Goal: Task Accomplishment & Management: Use online tool/utility

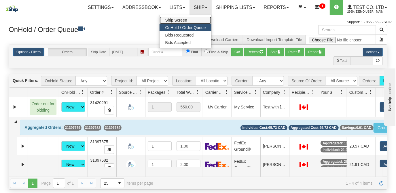
click at [178, 21] on span "Ship Screen" at bounding box center [176, 20] width 22 height 5
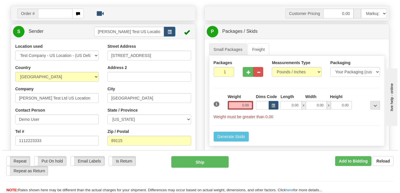
scroll to position [26, 0]
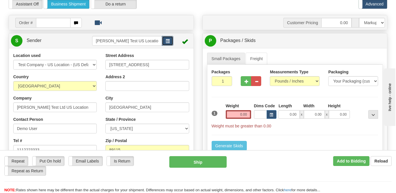
click at [167, 43] on span "button" at bounding box center [168, 41] width 4 height 4
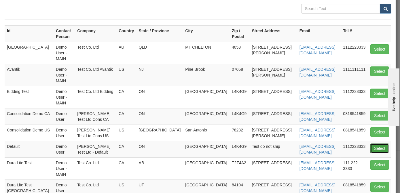
drag, startPoint x: 376, startPoint y: 129, endPoint x: 364, endPoint y: 128, distance: 12.2
click at [376, 144] on button "Select" at bounding box center [380, 149] width 19 height 10
type input "Default"
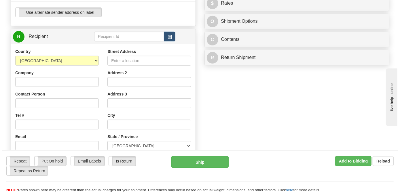
scroll to position [236, 0]
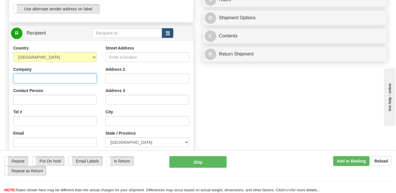
click at [72, 84] on input "Company" at bounding box center [55, 79] width 84 height 10
click at [166, 38] on button "button" at bounding box center [168, 33] width 12 height 10
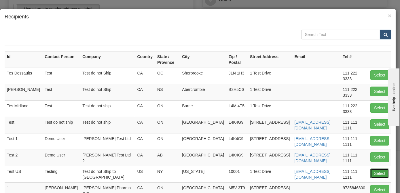
click at [374, 169] on button "Select" at bounding box center [380, 174] width 19 height 10
type input "Test US"
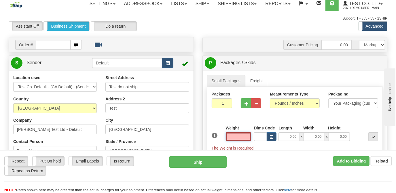
scroll to position [0, 0]
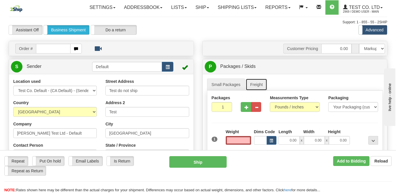
type input "0.00"
click at [259, 91] on link "Freight" at bounding box center [257, 85] width 22 height 12
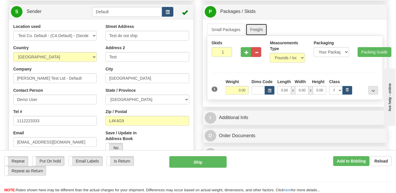
scroll to position [78, 0]
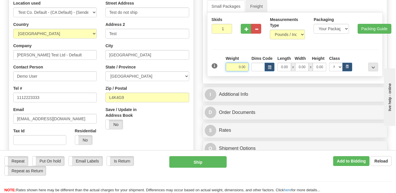
drag, startPoint x: 234, startPoint y: 82, endPoint x: 309, endPoint y: 85, distance: 74.7
click at [297, 71] on div "Weight 0.00 Dims Code Length Width" at bounding box center [301, 64] width 155 height 16
type input "500.00"
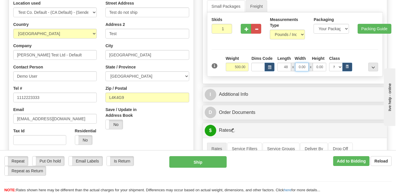
type input "48.00"
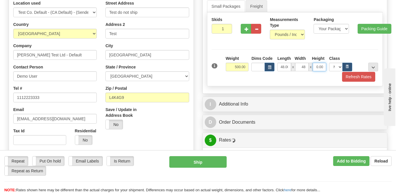
type input "48.00"
type input "0"
type input "40.00"
click at [347, 68] on icon "button" at bounding box center [348, 66] width 2 height 3
select select "100.0"
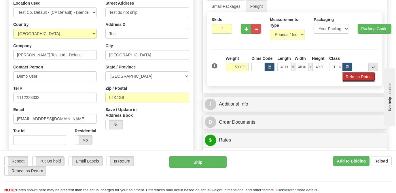
click at [353, 82] on button "Refresh Rates" at bounding box center [358, 77] width 33 height 10
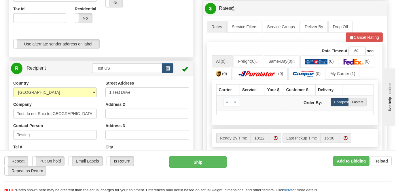
scroll to position [209, 0]
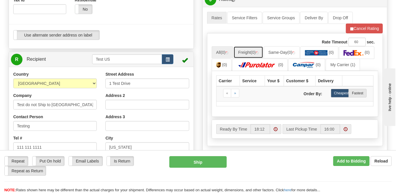
click at [248, 58] on link "Freight (0)" at bounding box center [249, 52] width 30 height 12
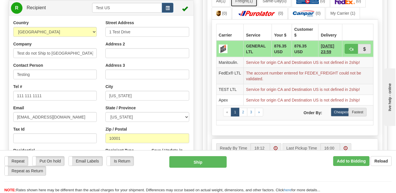
scroll to position [262, 0]
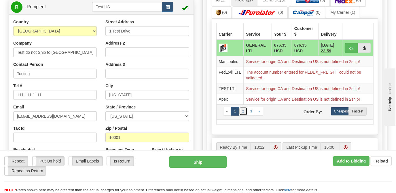
click at [244, 116] on link "2" at bounding box center [243, 111] width 8 height 9
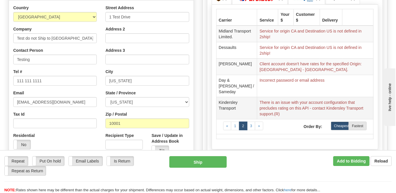
scroll to position [288, 0]
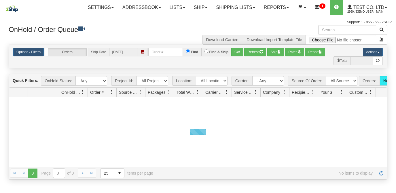
click at [197, 6] on link "Ship" at bounding box center [201, 7] width 22 height 14
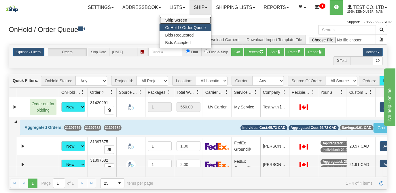
click at [180, 19] on span "Ship Screen" at bounding box center [176, 20] width 22 height 5
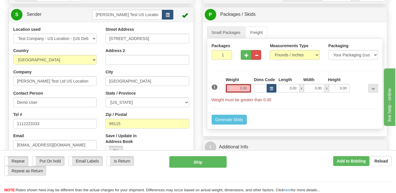
scroll to position [26, 0]
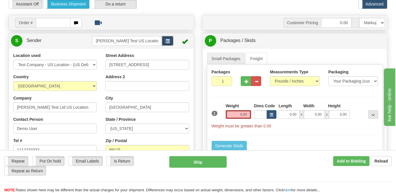
click at [169, 43] on span "button" at bounding box center [168, 41] width 4 height 4
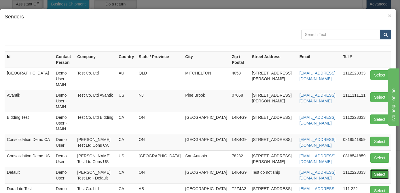
click at [378, 170] on button "Select" at bounding box center [380, 175] width 19 height 10
type input "Default"
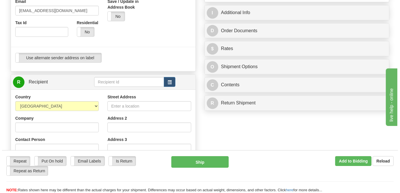
scroll to position [209, 0]
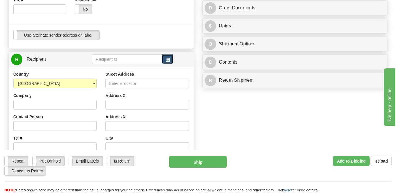
click at [171, 64] on button "button" at bounding box center [168, 59] width 12 height 10
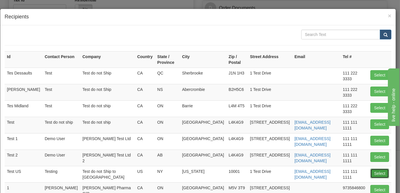
click at [376, 169] on button "Select" at bounding box center [380, 174] width 19 height 10
type input "Test US"
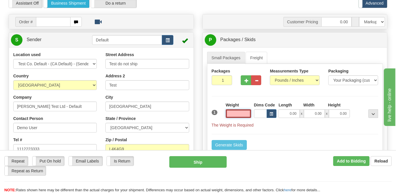
scroll to position [4, 0]
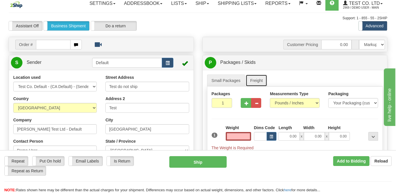
type input "0.00"
click at [260, 87] on link "Freight" at bounding box center [257, 81] width 22 height 12
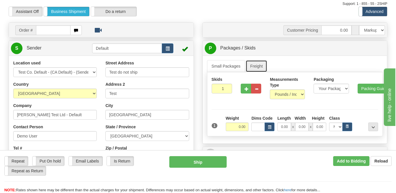
scroll to position [30, 0]
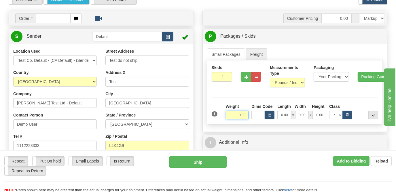
drag, startPoint x: 237, startPoint y: 126, endPoint x: 296, endPoint y: 139, distance: 60.8
click at [245, 120] on input "0.00" at bounding box center [237, 115] width 23 height 9
click at [251, 120] on div "Weight 0.00 Dims Code Length Width" at bounding box center [301, 112] width 155 height 16
type input "500.00"
type input "48.00"
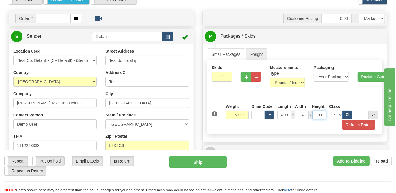
type input "48.00"
type input "40.00"
click at [349, 120] on button "button" at bounding box center [348, 115] width 10 height 9
select select "100.0"
click at [352, 130] on button "Refresh Rates" at bounding box center [358, 125] width 33 height 10
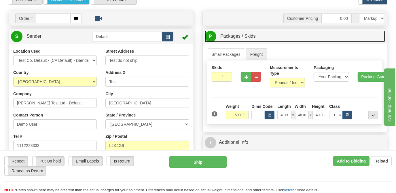
click at [277, 42] on link "P Packages / Skids 1 Packages - Weight: 0.00 Lbs 1 Skids - Weight: NaN Lbs" at bounding box center [295, 37] width 181 height 12
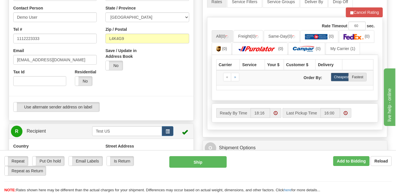
scroll to position [109, 0]
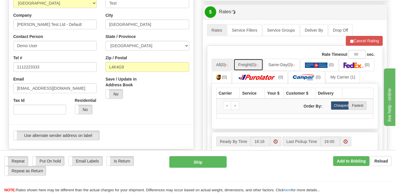
click at [252, 71] on link "Freight (0)" at bounding box center [249, 65] width 30 height 12
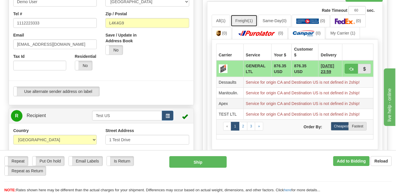
scroll to position [187, 0]
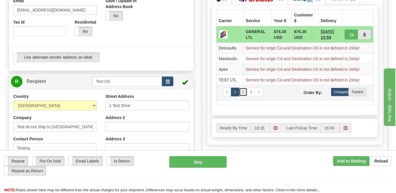
click at [241, 97] on link "2" at bounding box center [243, 92] width 8 height 9
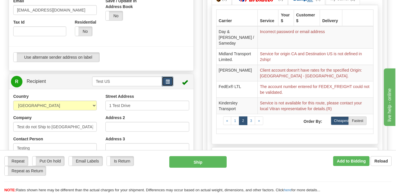
click at [169, 86] on button "button" at bounding box center [168, 82] width 12 height 10
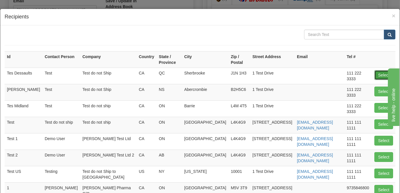
click at [375, 70] on button "Select" at bounding box center [384, 75] width 19 height 10
type input "Tes Dessaults"
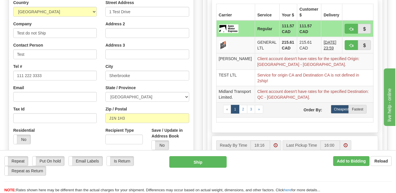
scroll to position [288, 0]
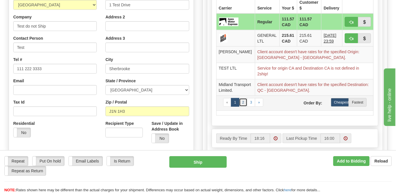
click at [244, 107] on link "2" at bounding box center [243, 102] width 8 height 9
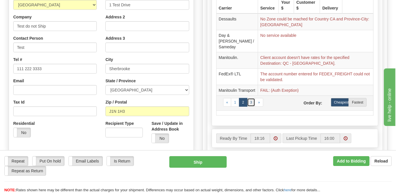
click at [247, 107] on link "3" at bounding box center [251, 102] width 8 height 9
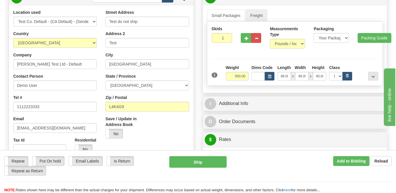
scroll to position [52, 0]
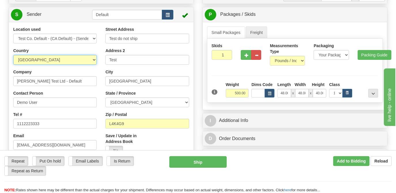
click at [75, 65] on select "AFGHANISTAN ALAND ISLANDS ALBANIA ALGERIA AMERICAN SAMOA ANDORRA ANGOLA ANGUILL…" at bounding box center [55, 60] width 84 height 10
click at [167, 17] on span "button" at bounding box center [168, 15] width 4 height 4
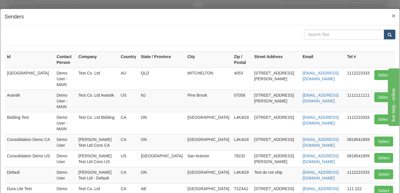
click at [392, 14] on span "×" at bounding box center [393, 15] width 3 height 7
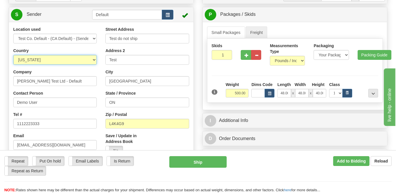
drag, startPoint x: 65, startPoint y: 73, endPoint x: 69, endPoint y: 73, distance: 4.1
click at [65, 65] on select "AFGHANISTAN ALAND ISLANDS ALBANIA ALGERIA AMERICAN SAMOA ANDORRA ANGOLA ANGUILL…" at bounding box center [55, 60] width 84 height 10
select select "US"
click at [13, 65] on select "AFGHANISTAN ALAND ISLANDS ALBANIA ALGERIA AMERICAN SAMOA ANDORRA ANGOLA ANGUILL…" at bounding box center [55, 60] width 84 height 10
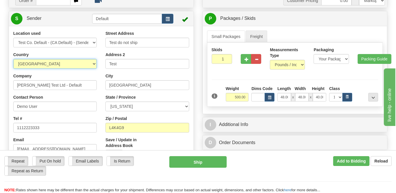
scroll to position [78, 0]
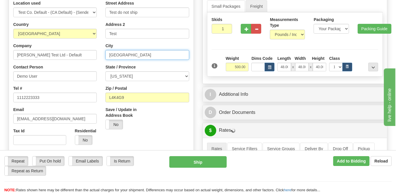
drag, startPoint x: 138, startPoint y: 69, endPoint x: 75, endPoint y: 67, distance: 62.8
click at [76, 67] on div "Location used Australia Bidding Test Consolidation Demo US Dura Lite Test Harle…" at bounding box center [101, 87] width 185 height 175
type input "n"
type input "[US_STATE]"
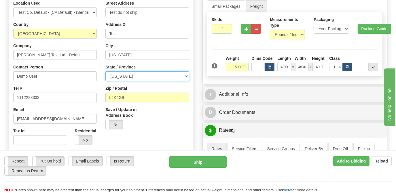
select select "NY"
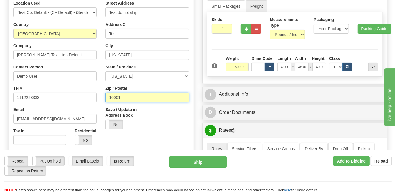
type input "10001"
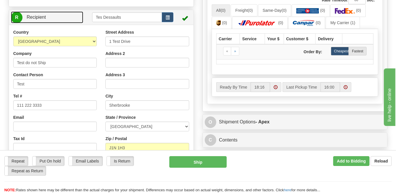
scroll to position [264, 0]
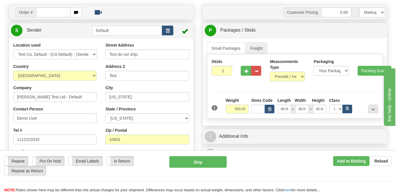
scroll to position [2, 0]
